Goal: Find specific page/section: Find specific page/section

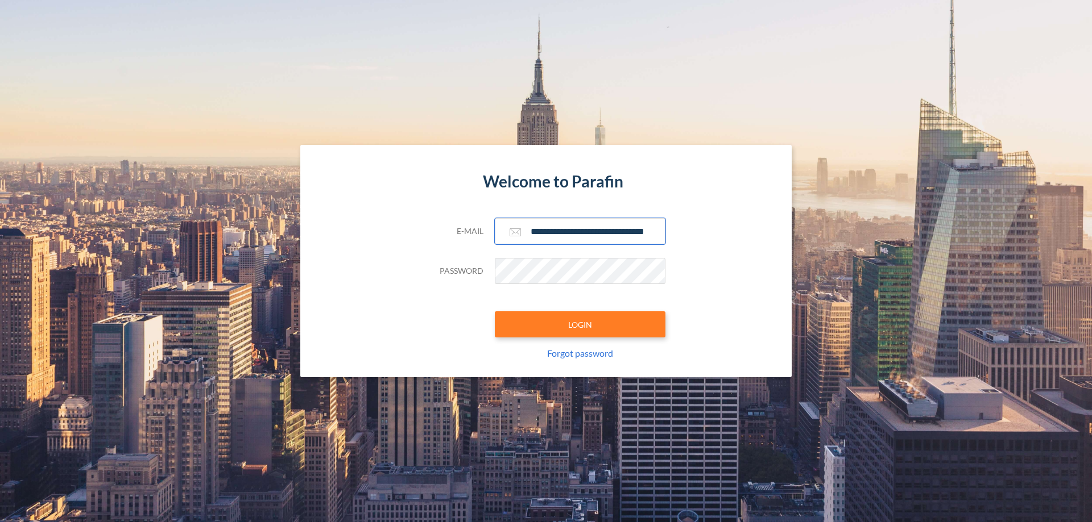
type input "**********"
click at [580, 325] on button "LOGIN" at bounding box center [580, 325] width 171 height 26
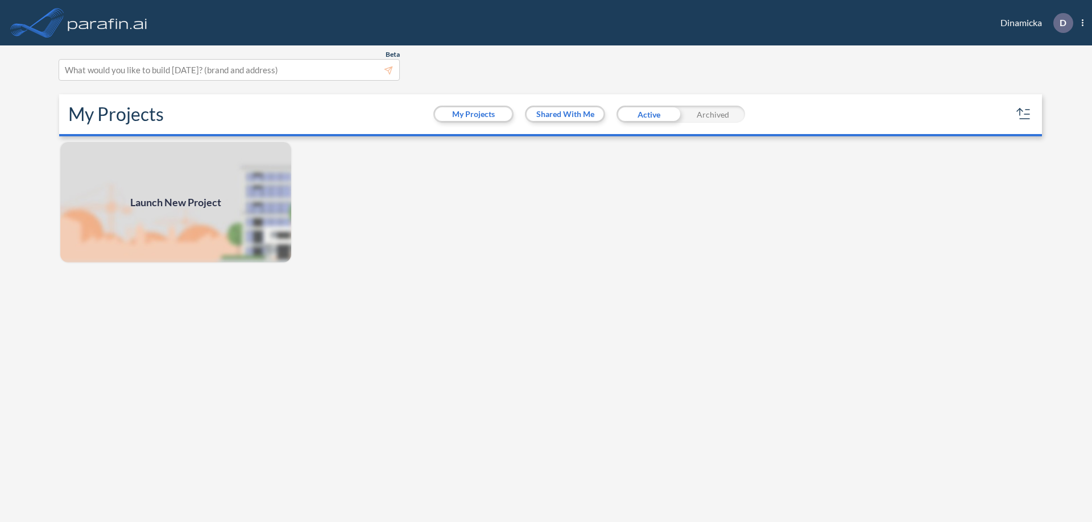
scroll to position [3, 0]
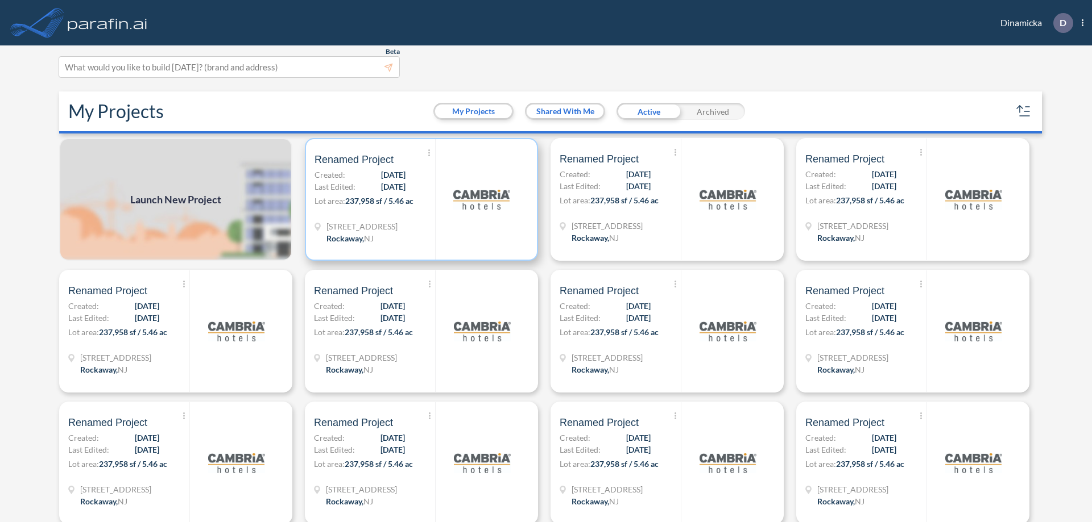
click at [419, 200] on p "Lot area: 237,958 sf / 5.46 ac" at bounding box center [374, 203] width 121 height 16
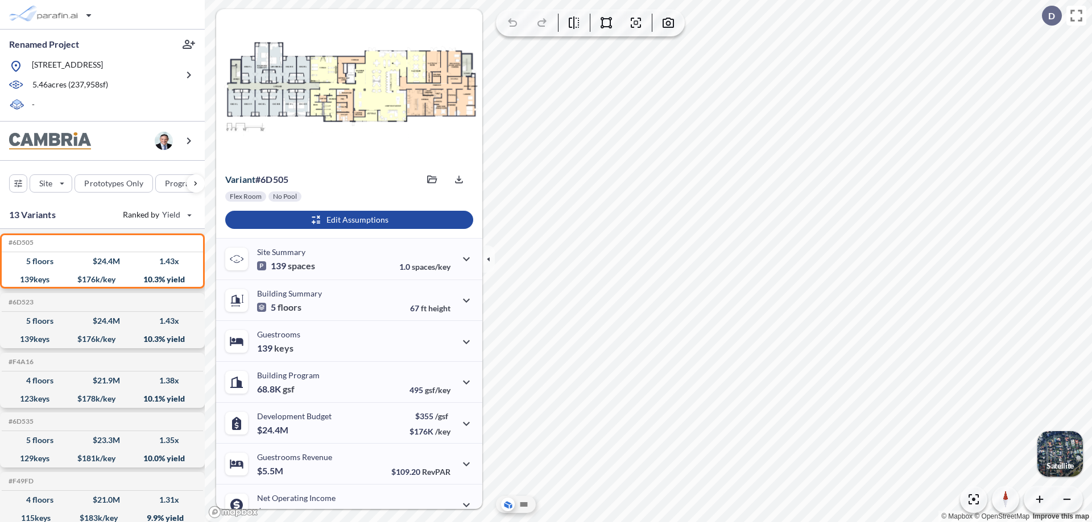
scroll to position [57, 0]
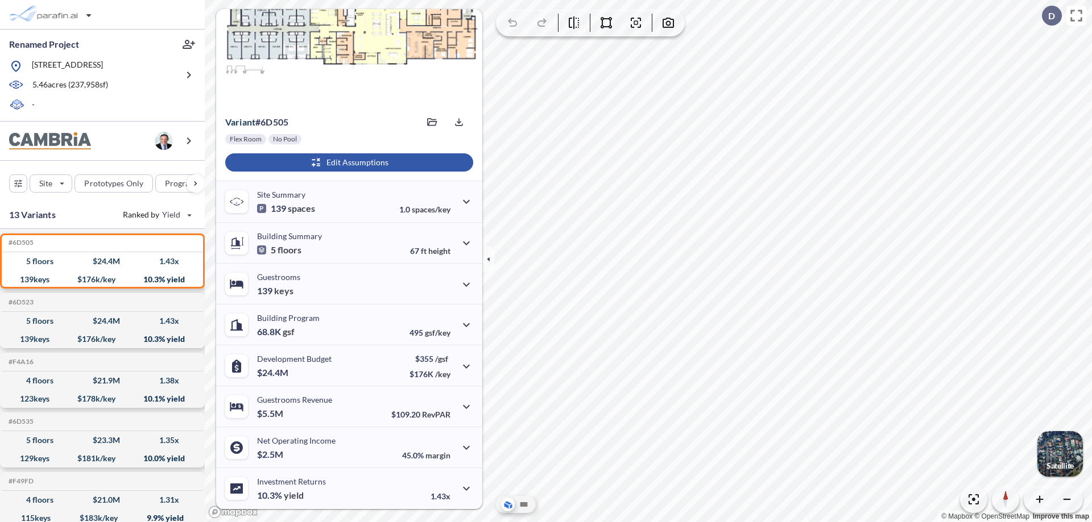
click at [347, 163] on div "button" at bounding box center [349, 162] width 248 height 18
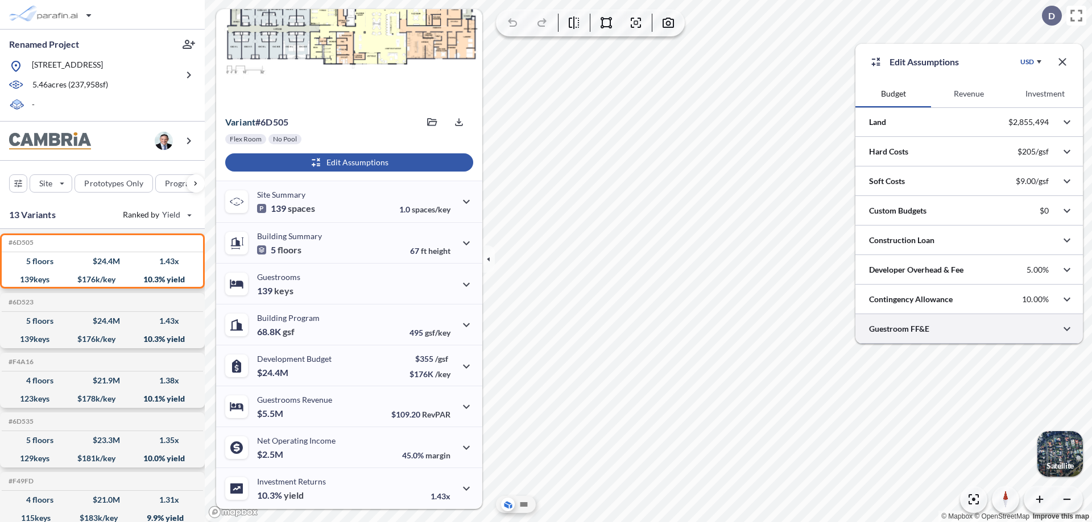
click at [969, 329] on div at bounding box center [968, 328] width 227 height 29
